Goal: Communication & Community: Answer question/provide support

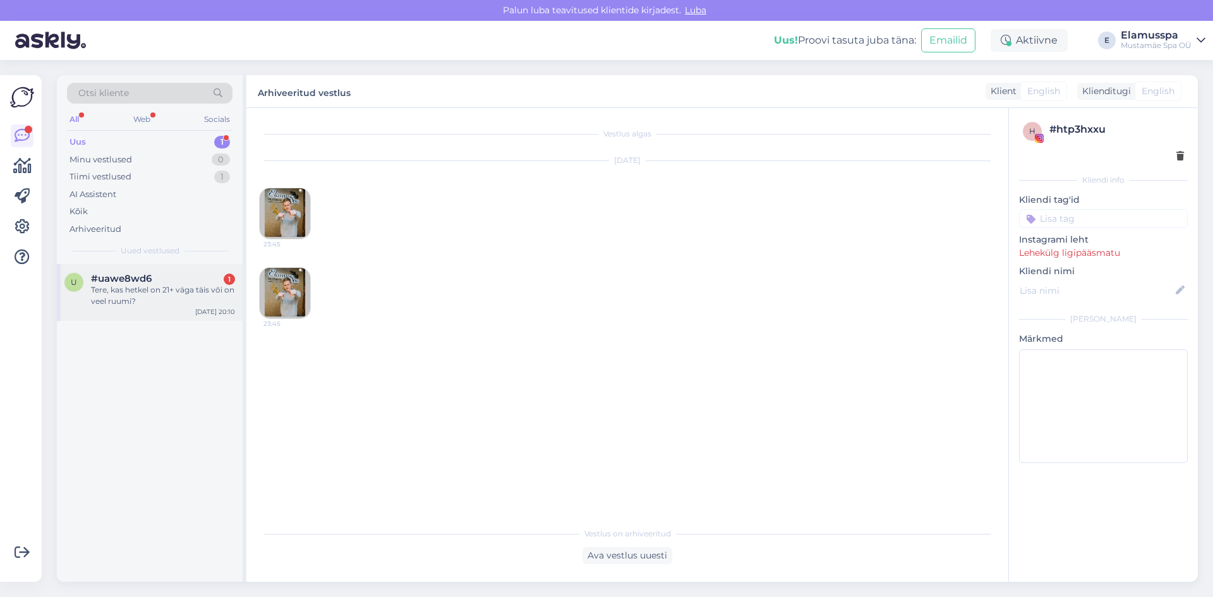
click at [188, 280] on div "#uawe8wd6 1" at bounding box center [163, 278] width 144 height 11
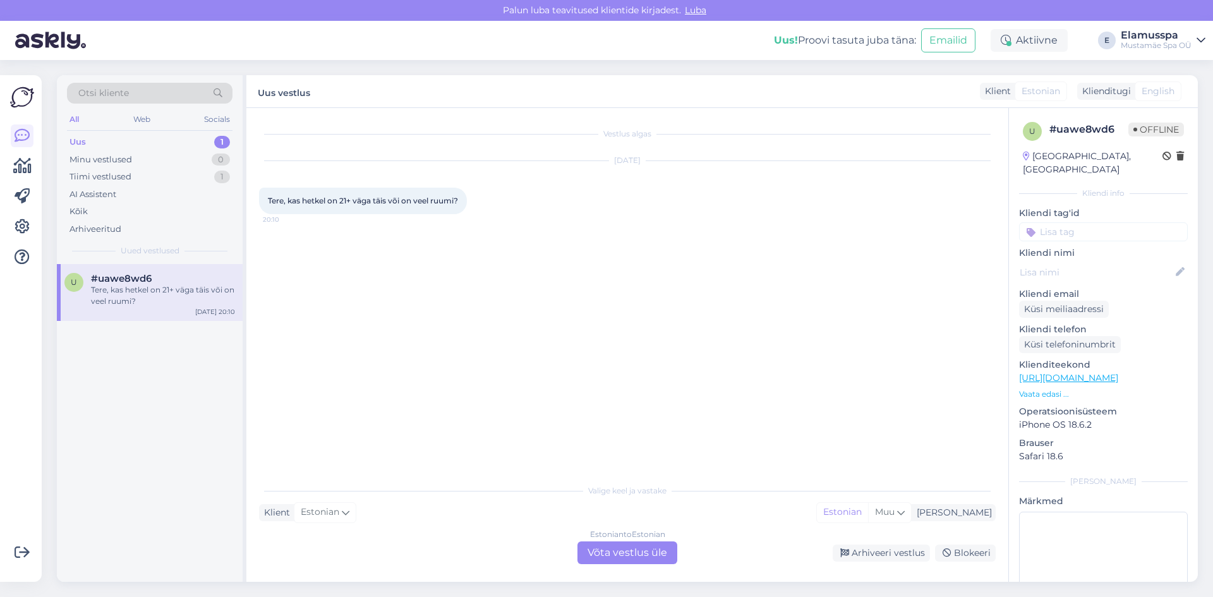
click at [630, 546] on div "Estonian to Estonian Võta vestlus üle" at bounding box center [627, 552] width 100 height 23
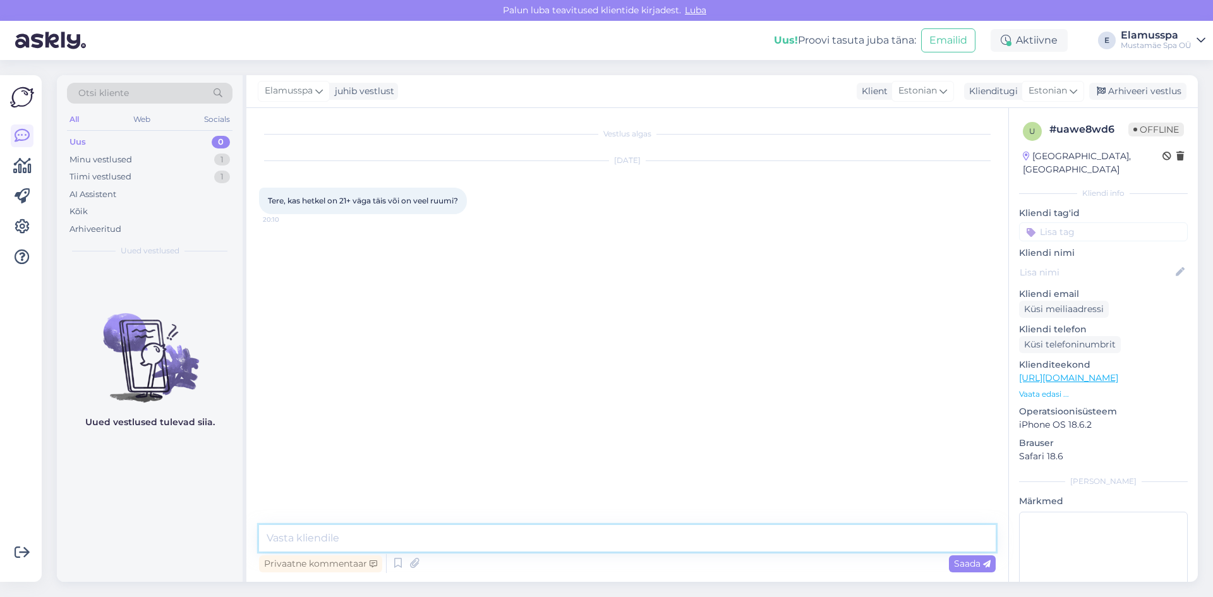
click at [632, 544] on textarea at bounding box center [627, 538] width 736 height 27
type textarea "Tere, hetkel on spaa21+ poolel piisavalt ruumi."
click at [959, 560] on span "Saada" at bounding box center [972, 563] width 37 height 11
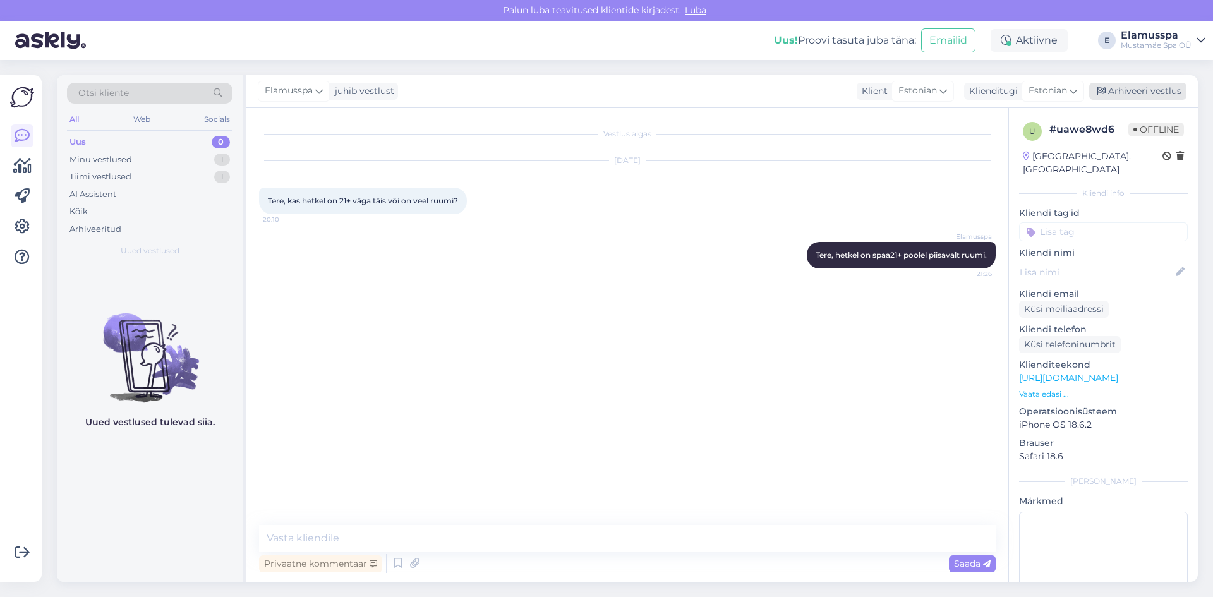
click at [1114, 90] on div "Arhiveeri vestlus" at bounding box center [1137, 91] width 97 height 17
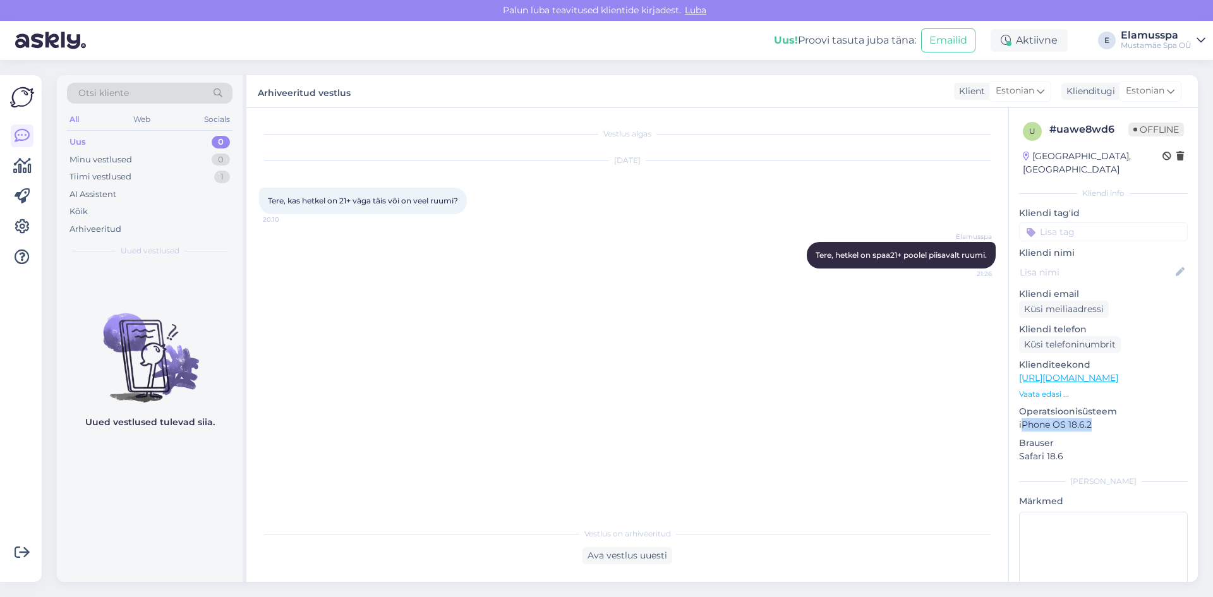
drag, startPoint x: 1024, startPoint y: 417, endPoint x: 1119, endPoint y: 411, distance: 95.6
click at [1119, 418] on p "iPhone OS 18.6.2" at bounding box center [1103, 424] width 169 height 13
click at [877, 386] on div "Vestlus algas [DATE] Tere, kas hetkel on 21+ väga täis või on veel ruumi? 20:10…" at bounding box center [633, 315] width 748 height 388
drag, startPoint x: 260, startPoint y: 195, endPoint x: 467, endPoint y: 199, distance: 207.2
click at [467, 199] on div "Tere, kas hetkel on 21+ väga täis või on veel ruumi? 20:10" at bounding box center [363, 201] width 208 height 27
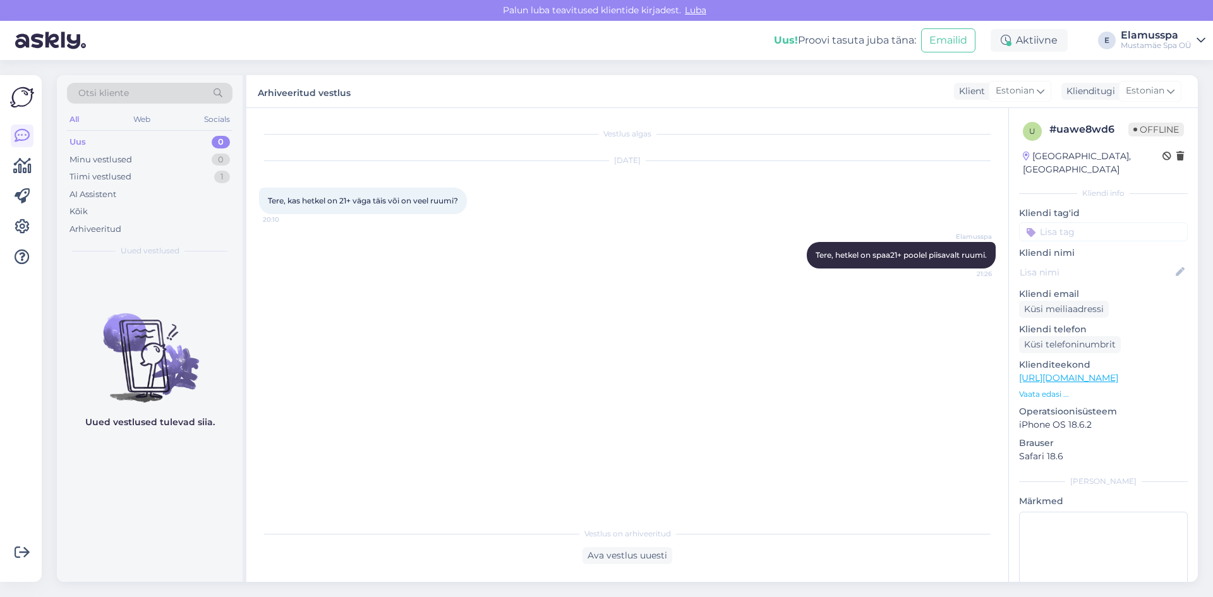
click at [798, 491] on div "Vestlus algas [DATE] Tere, kas hetkel on 21+ väga täis või on veel ruumi? 20:10…" at bounding box center [633, 315] width 748 height 388
